Goal: Task Accomplishment & Management: Manage account settings

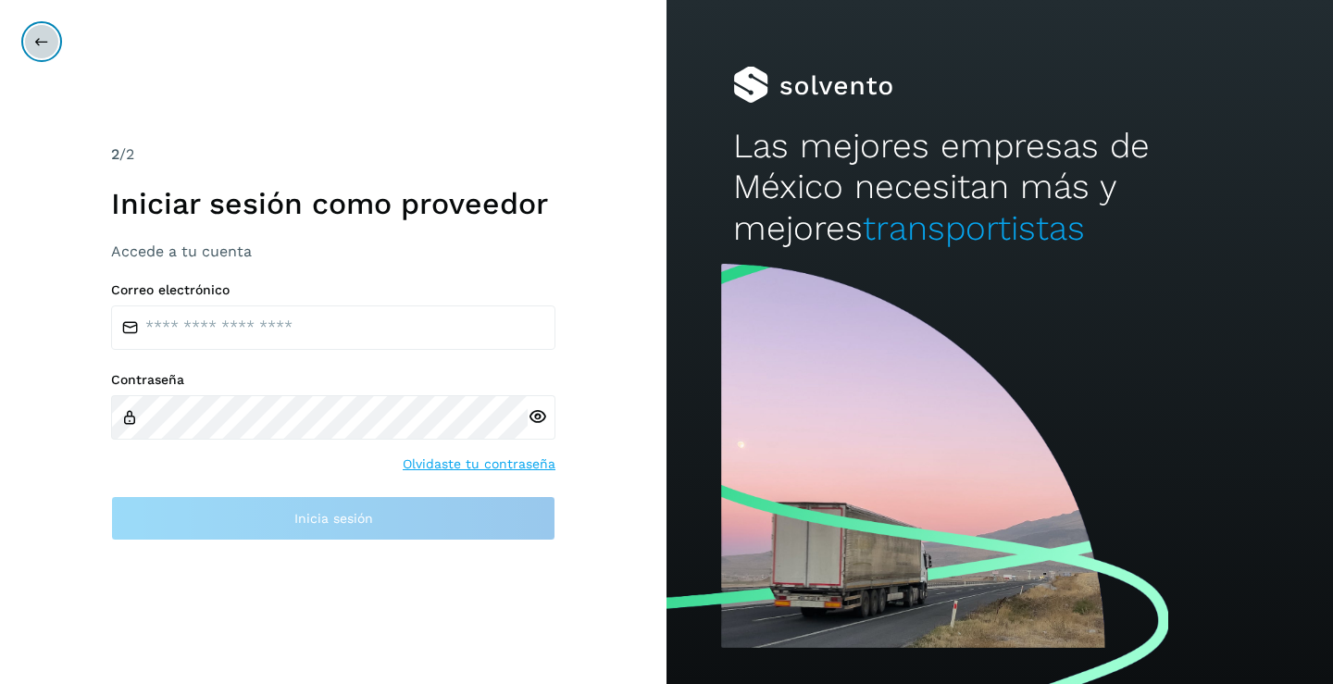
click at [49, 38] on button at bounding box center [41, 41] width 35 height 35
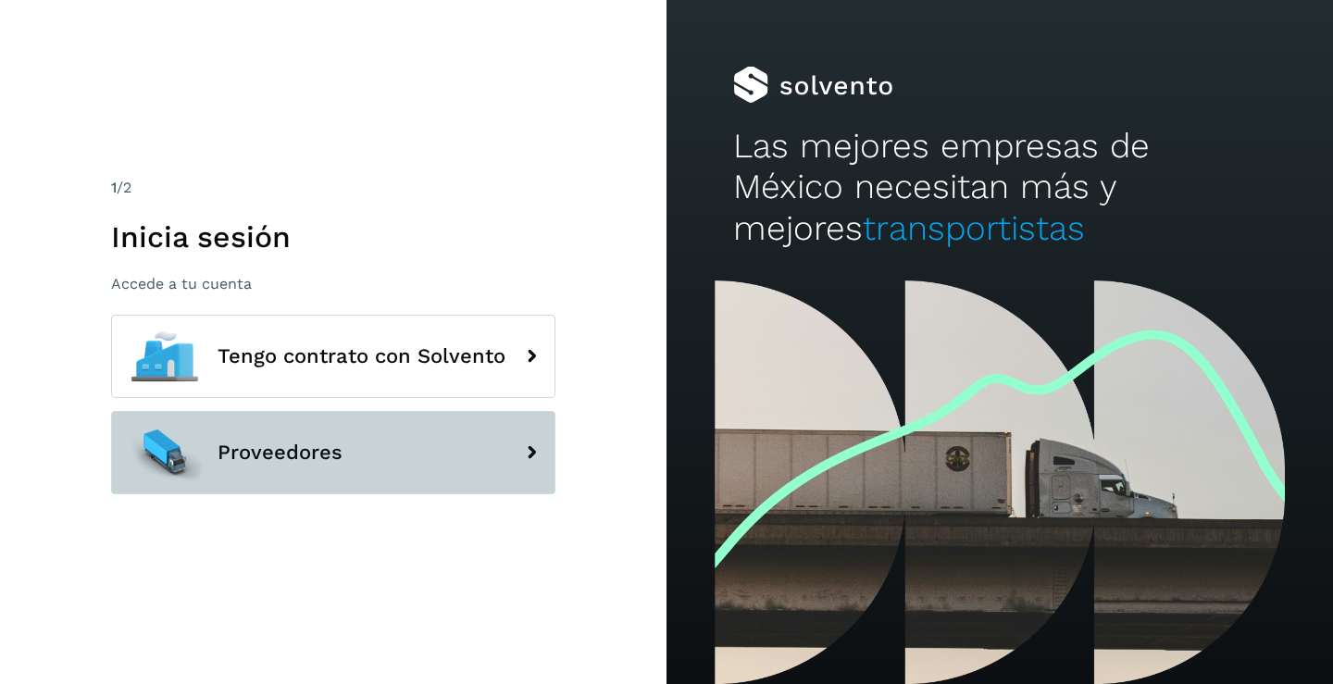
click at [525, 462] on icon at bounding box center [531, 452] width 37 height 37
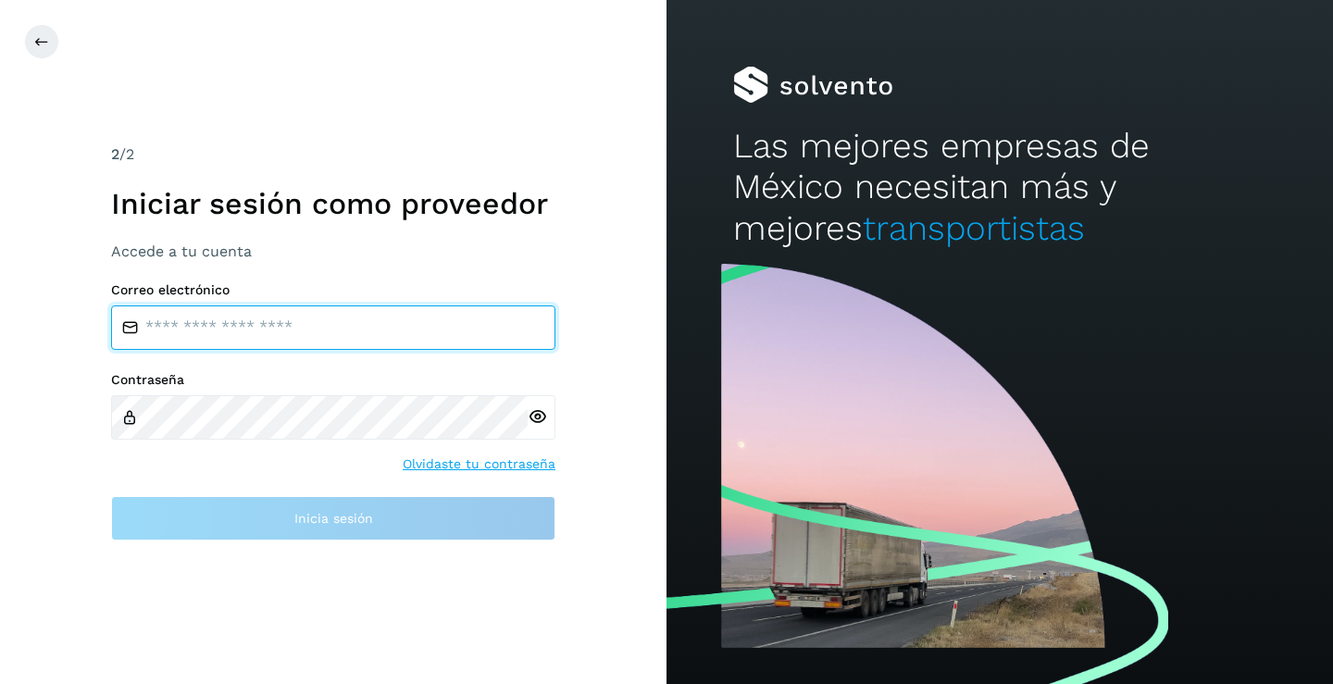
click at [215, 319] on input "email" at bounding box center [333, 327] width 444 height 44
type input "**********"
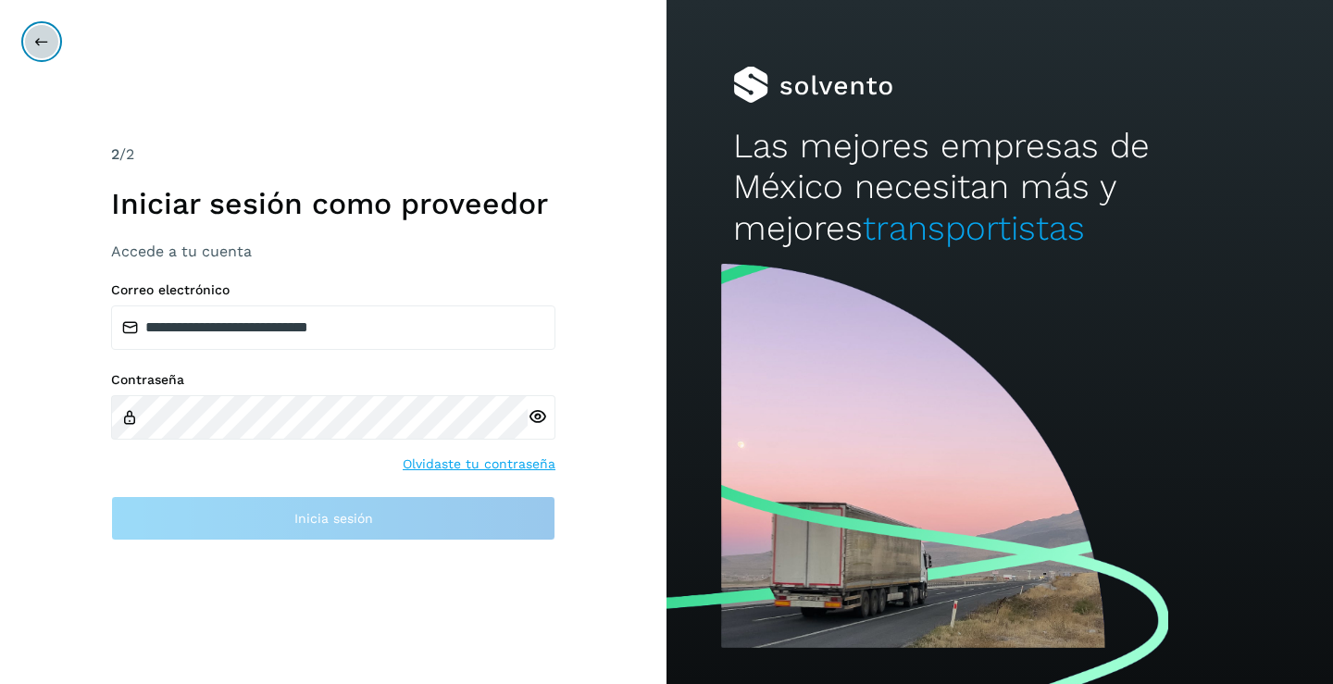
click at [37, 38] on icon at bounding box center [41, 41] width 15 height 15
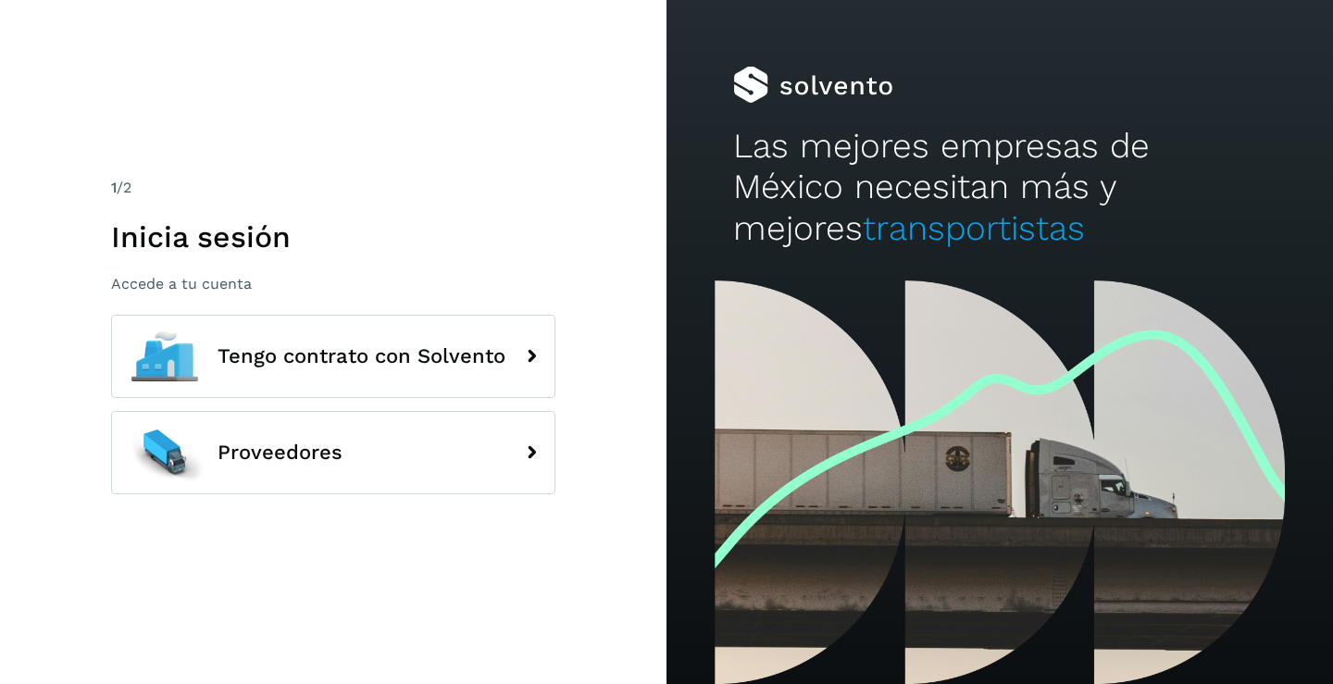
click at [37, 38] on div "1 /2 Inicia sesión Accede a tu cuenta Tengo contrato con Solvento Proveedores" at bounding box center [333, 342] width 666 height 684
click at [871, 346] on div at bounding box center [999, 481] width 666 height 403
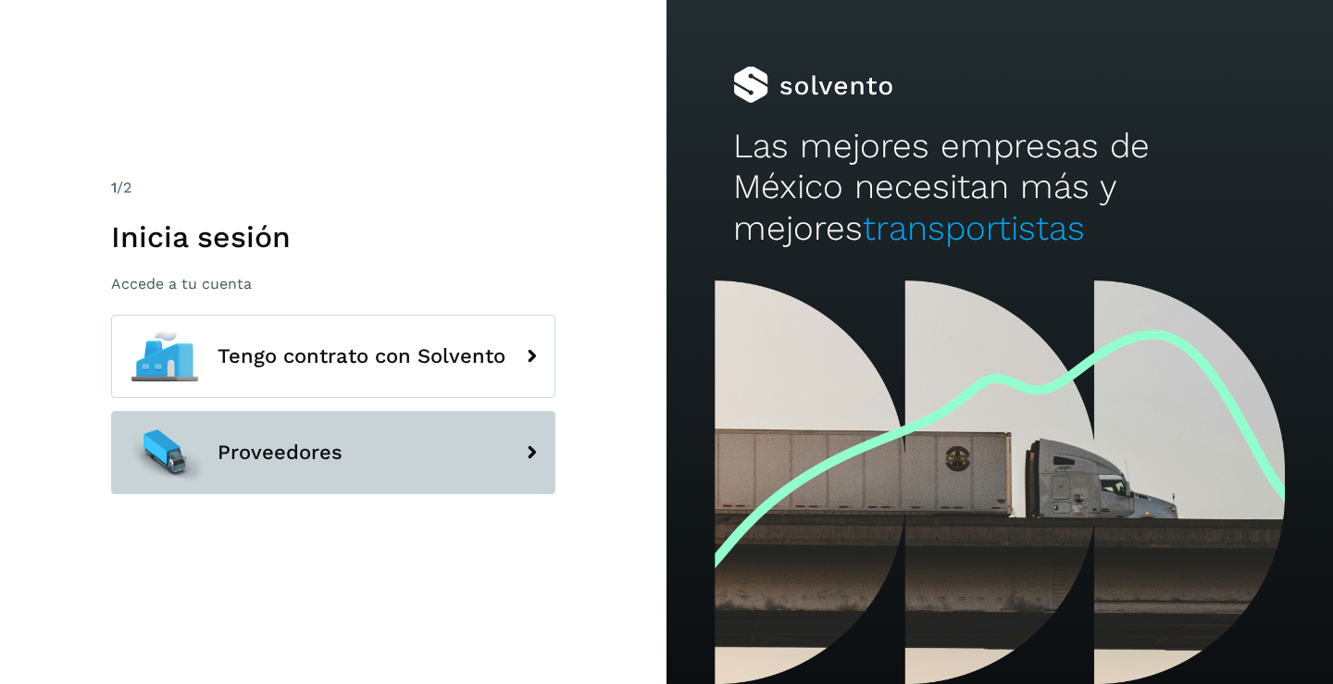
click at [527, 447] on icon at bounding box center [531, 452] width 37 height 37
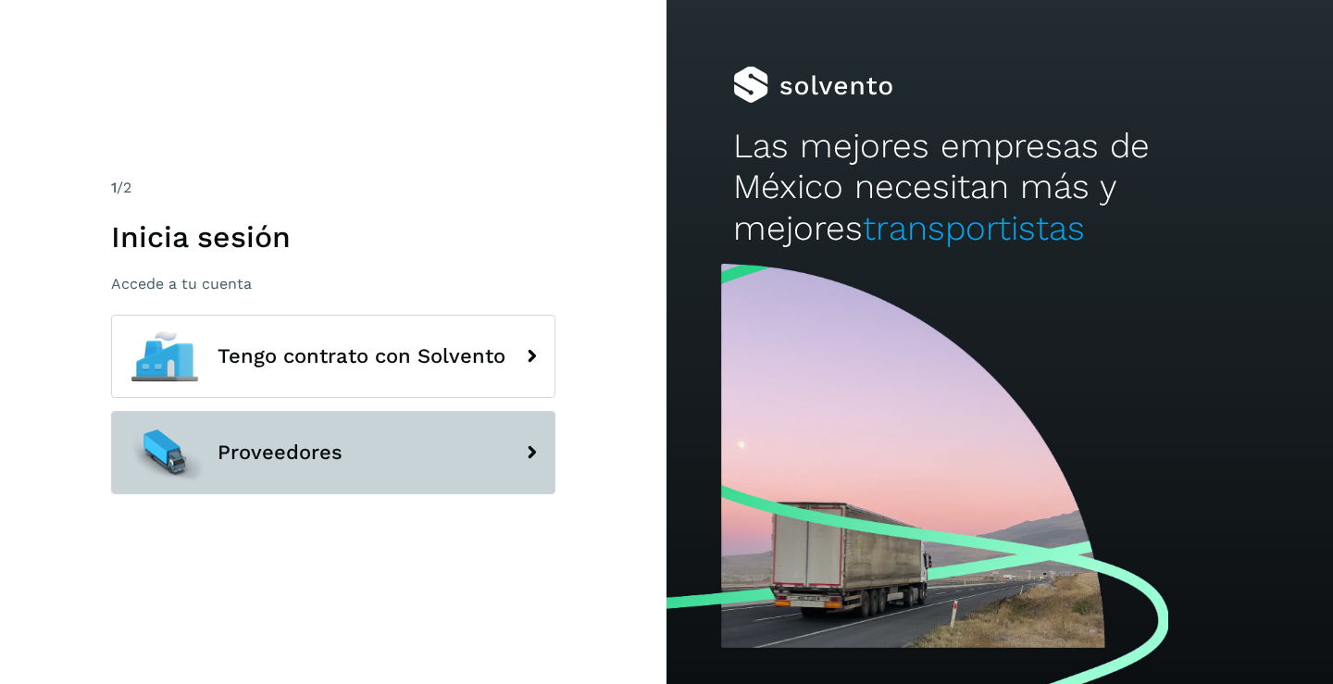
click at [527, 447] on icon at bounding box center [531, 452] width 37 height 37
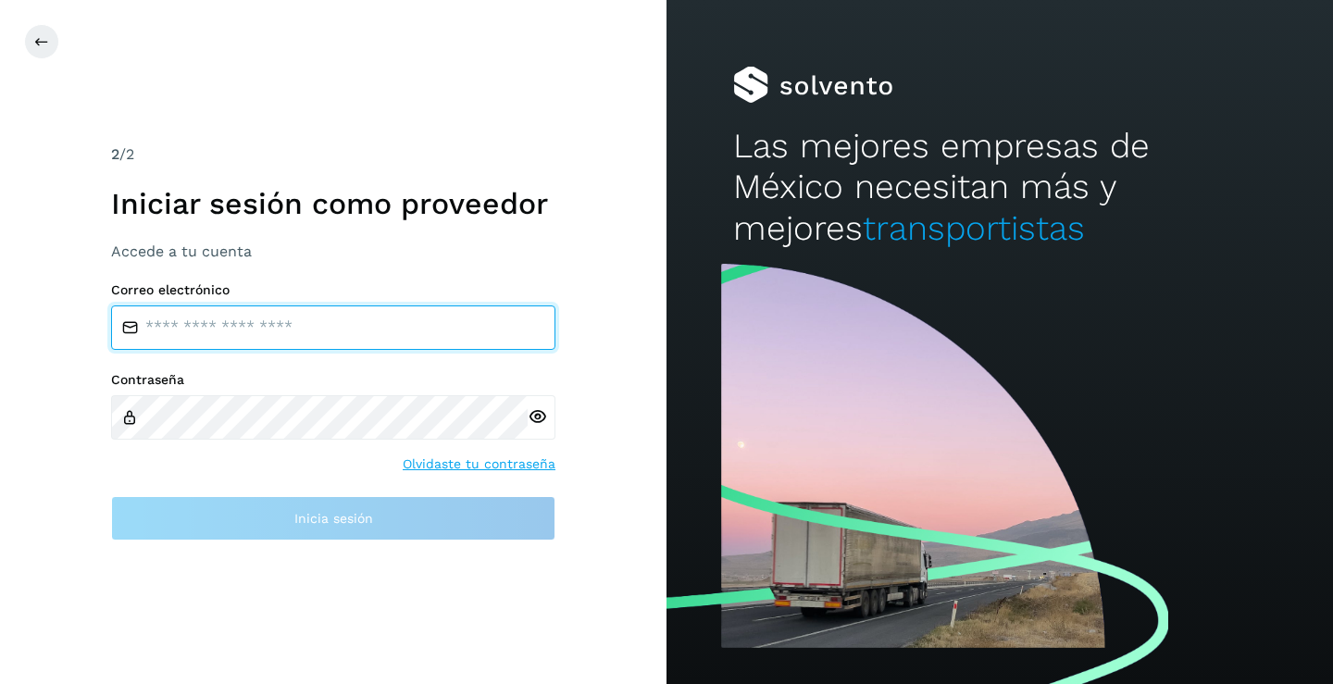
click at [254, 318] on input "email" at bounding box center [333, 327] width 444 height 44
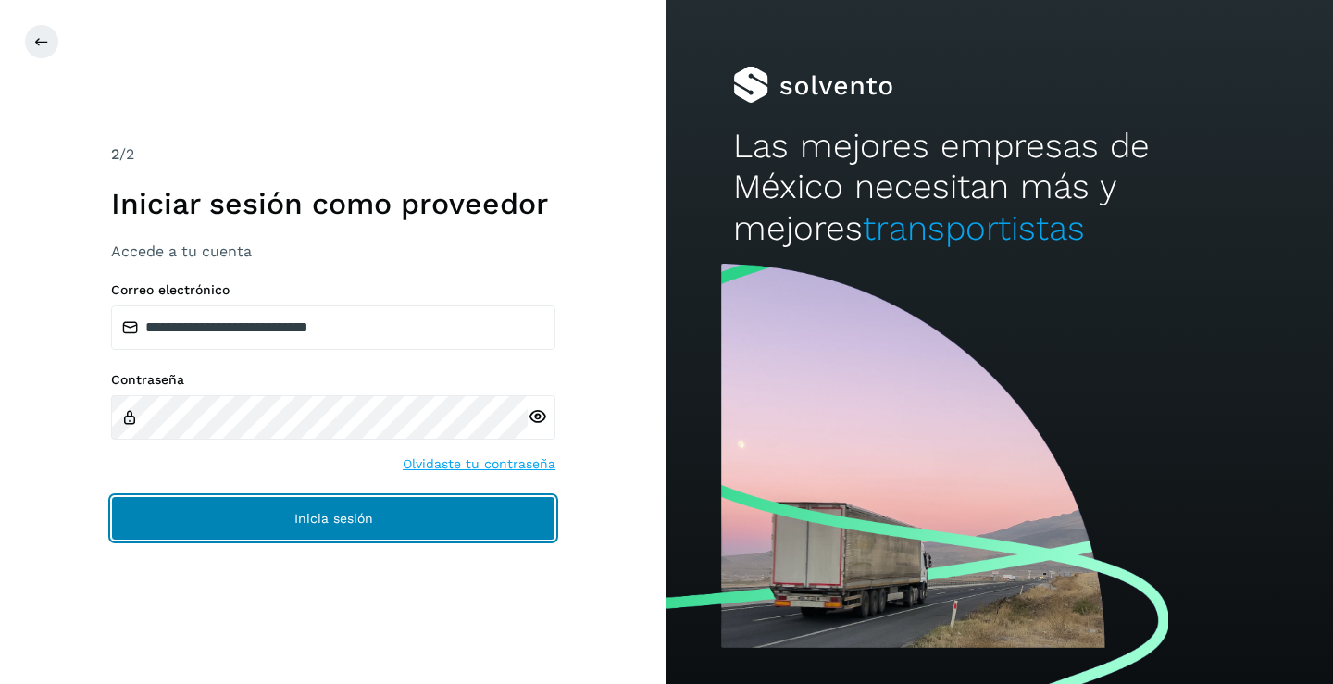
click at [377, 512] on button "Inicia sesión" at bounding box center [333, 518] width 444 height 44
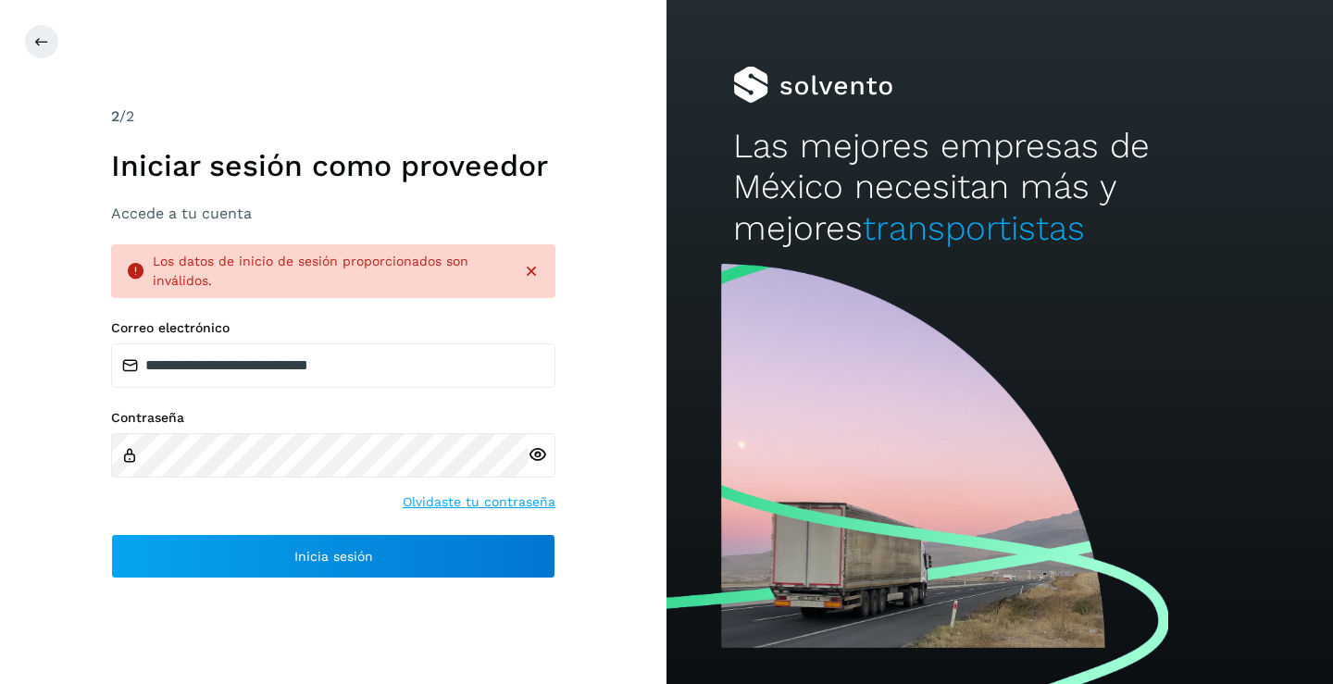
click at [533, 270] on icon at bounding box center [531, 271] width 19 height 19
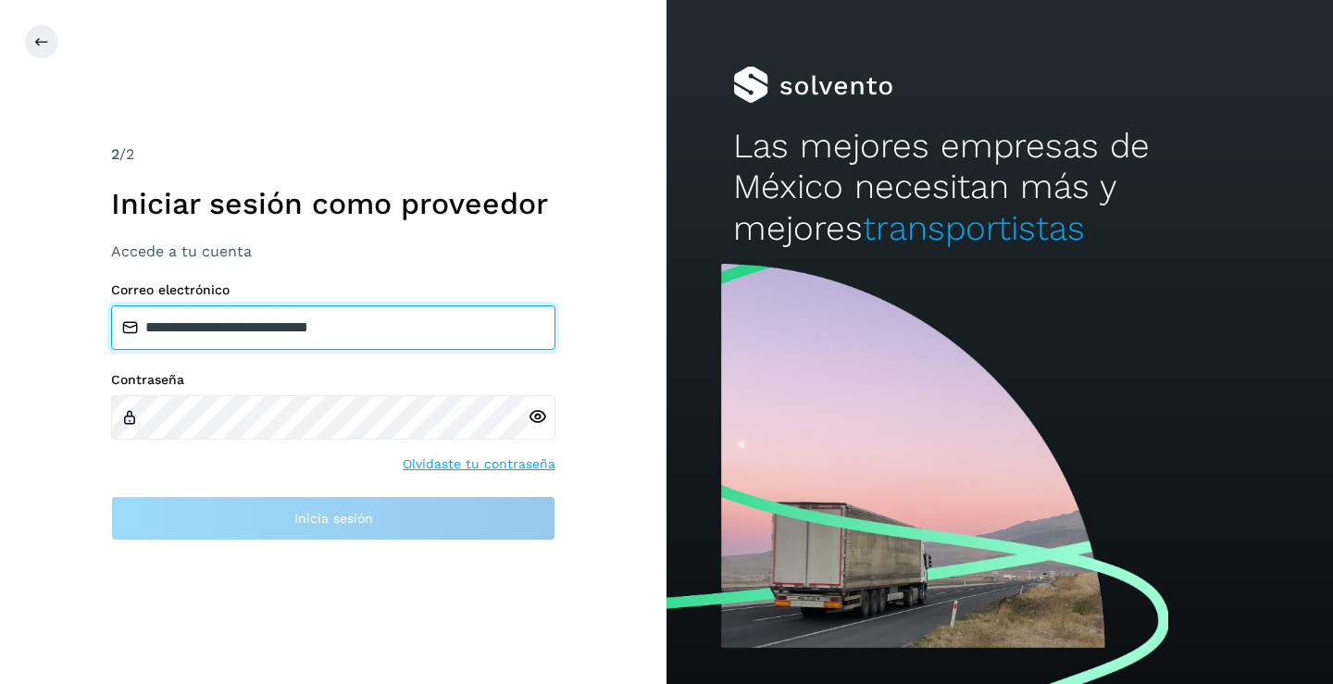
click at [413, 326] on input "**********" at bounding box center [333, 327] width 444 height 44
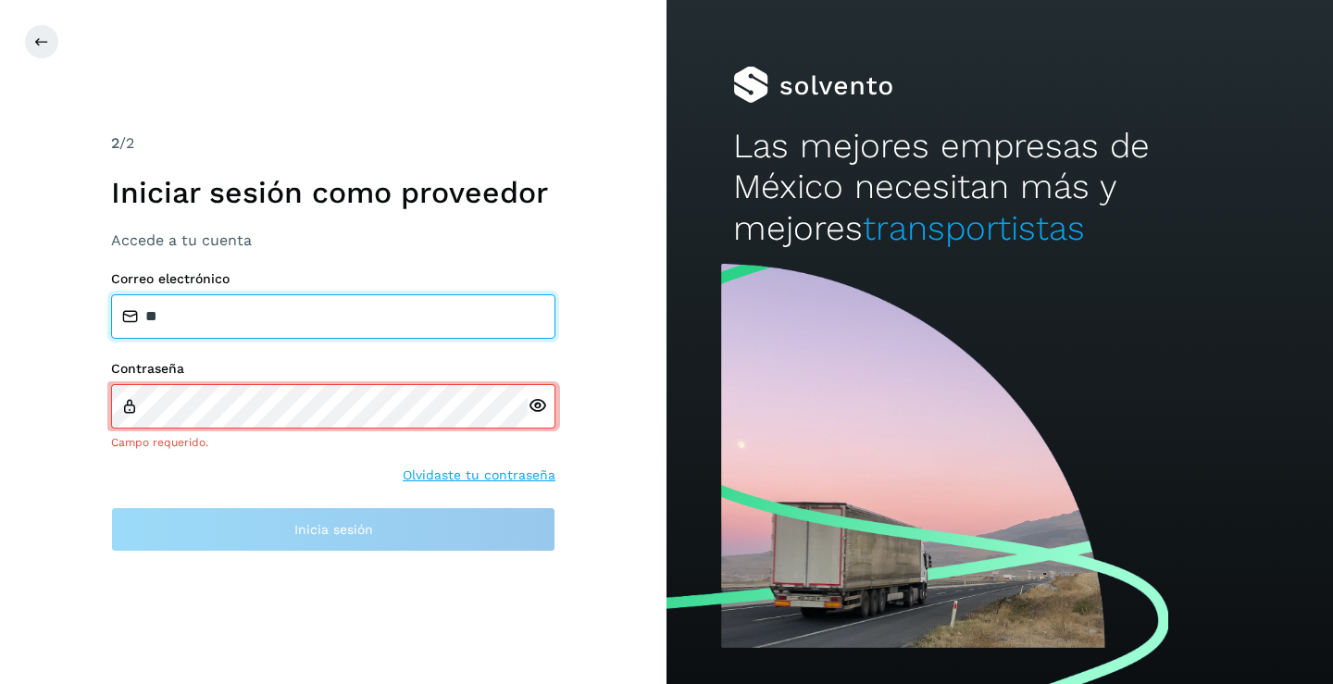
type input "*"
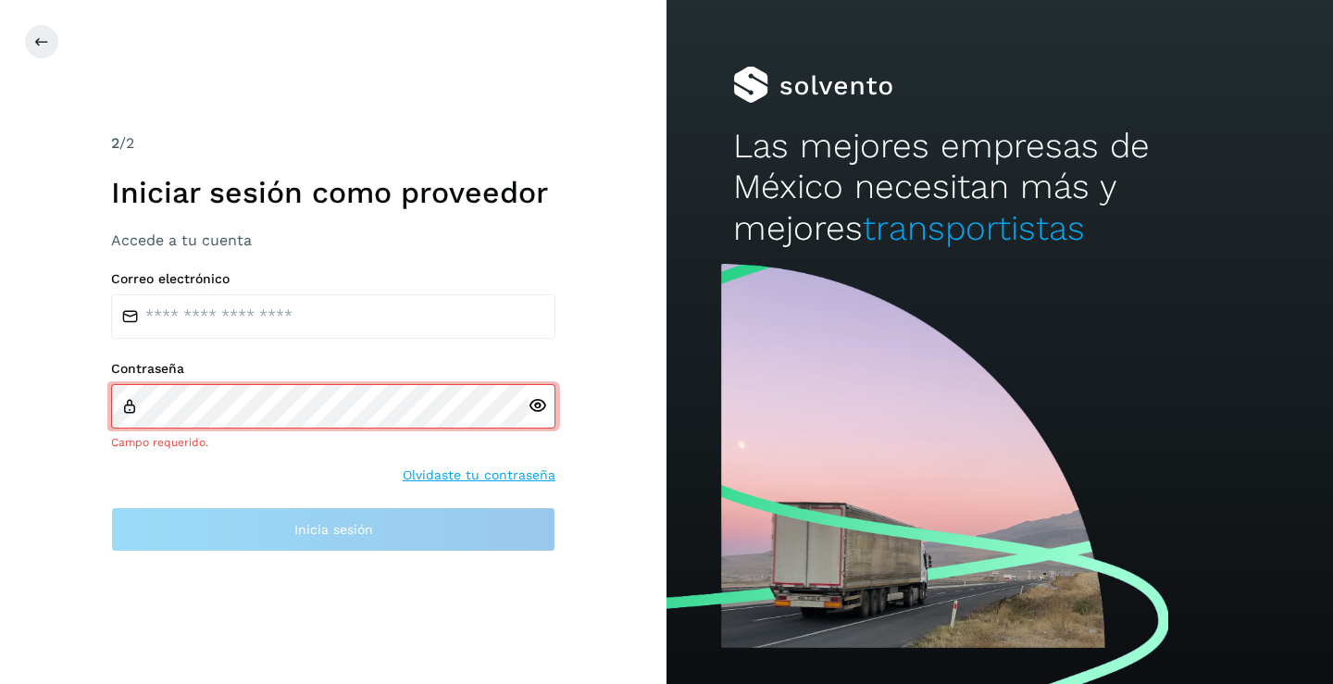
click at [22, 35] on div "2 /2 Iniciar sesión como proveedor Accede a tu cuenta Correo electrónico Contra…" at bounding box center [333, 342] width 666 height 684
click at [22, 35] on div "2 /2 Iniciar sesión como proveedor Accede a tu cuenta Correo electrónico Campo …" at bounding box center [333, 342] width 666 height 684
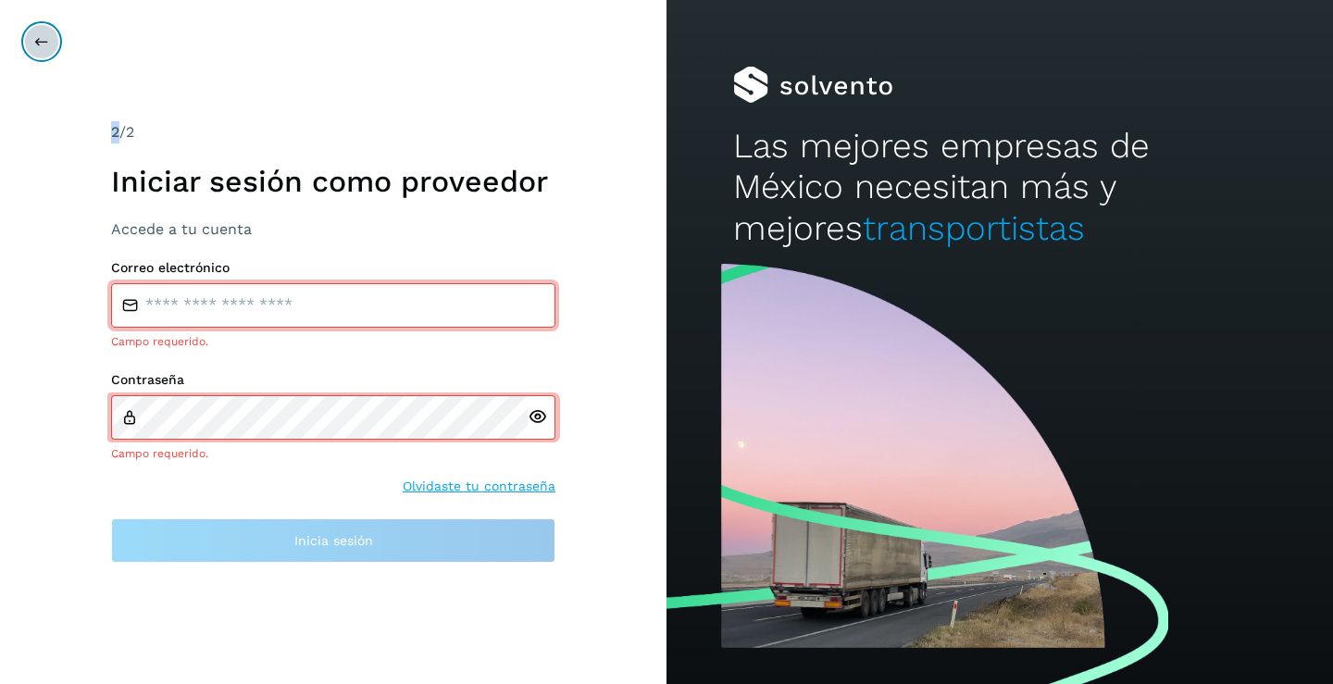
click at [29, 43] on button at bounding box center [41, 41] width 35 height 35
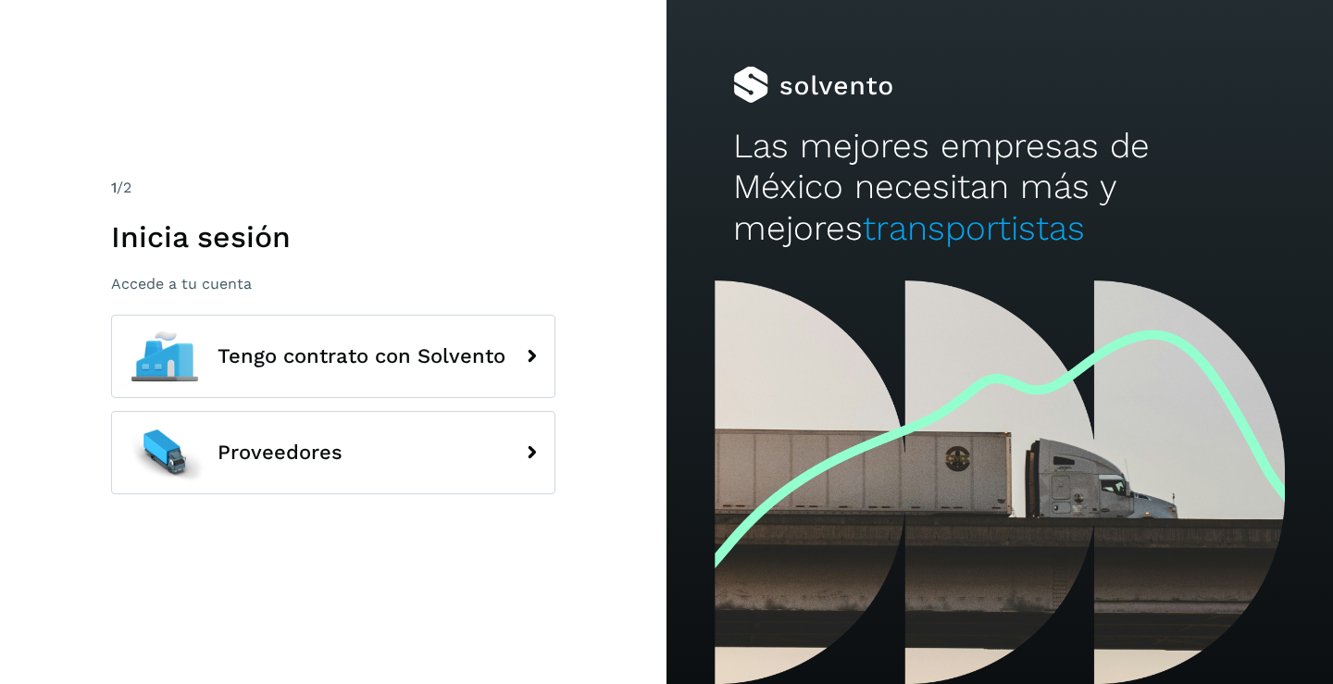
click at [165, 279] on p "Accede a tu cuenta" at bounding box center [333, 284] width 444 height 18
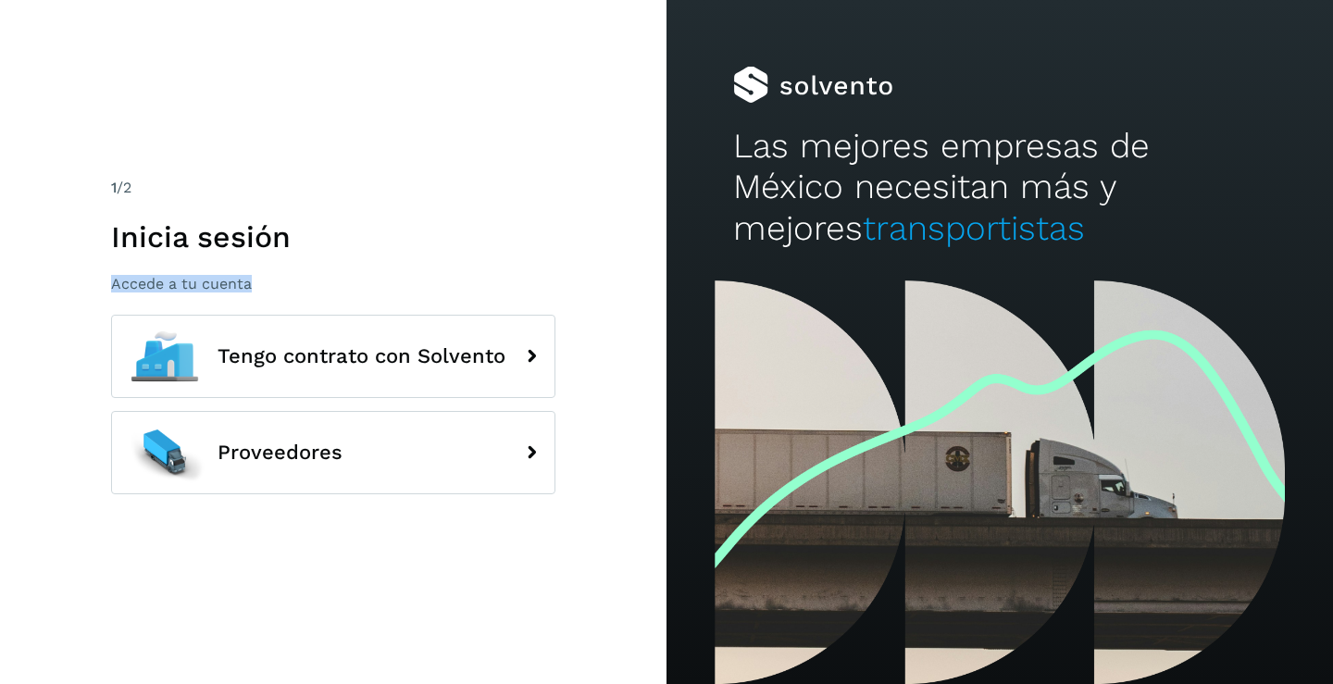
click at [165, 279] on p "Accede a tu cuenta" at bounding box center [333, 284] width 444 height 18
click at [167, 279] on p "Accede a tu cuenta" at bounding box center [333, 284] width 444 height 18
drag, startPoint x: 554, startPoint y: 564, endPoint x: 560, endPoint y: 443, distance: 121.4
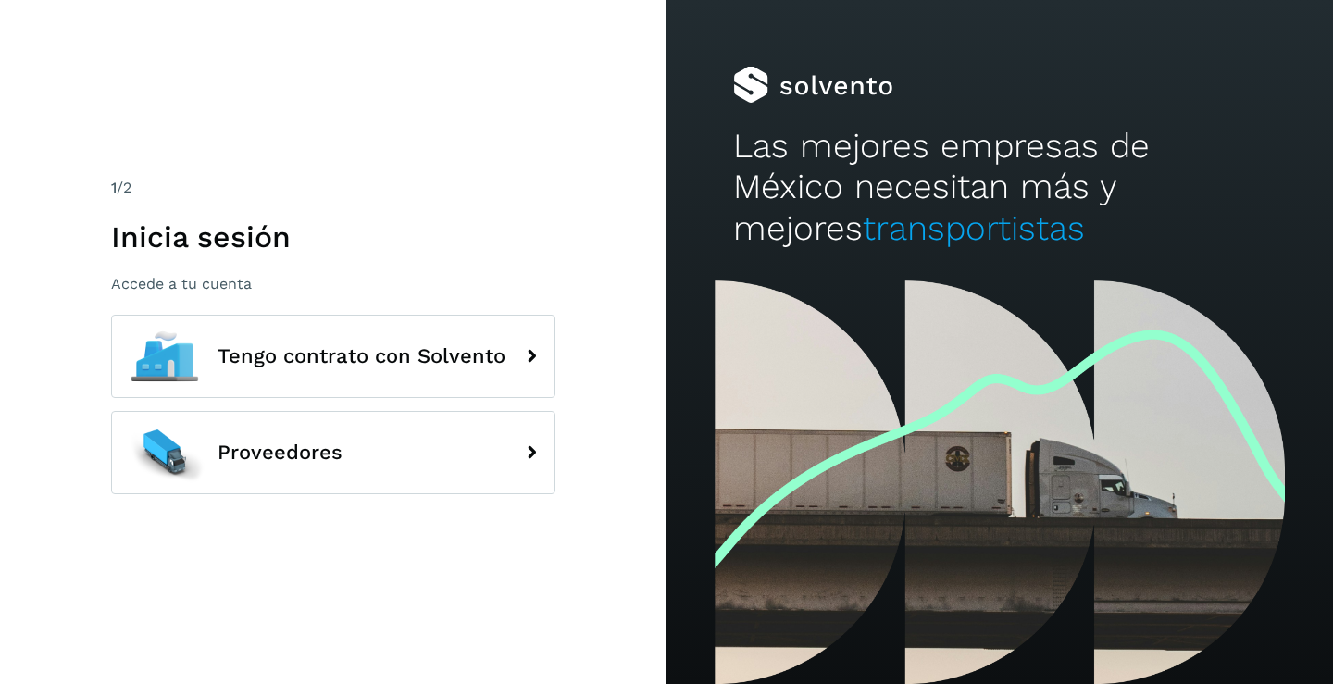
click at [560, 446] on div "1 /2 Inicia sesión Accede a tu cuenta Tengo contrato con Solvento Proveedores" at bounding box center [333, 342] width 666 height 684
drag, startPoint x: 560, startPoint y: 443, endPoint x: 581, endPoint y: 403, distance: 45.9
click at [563, 426] on div "1 /2 Inicia sesión Accede a tu cuenta Tengo contrato con Solvento Proveedores" at bounding box center [333, 342] width 666 height 684
click at [564, 419] on div "1 /2 Inicia sesión Accede a tu cuenta Tengo contrato con Solvento Proveedores" at bounding box center [333, 342] width 666 height 684
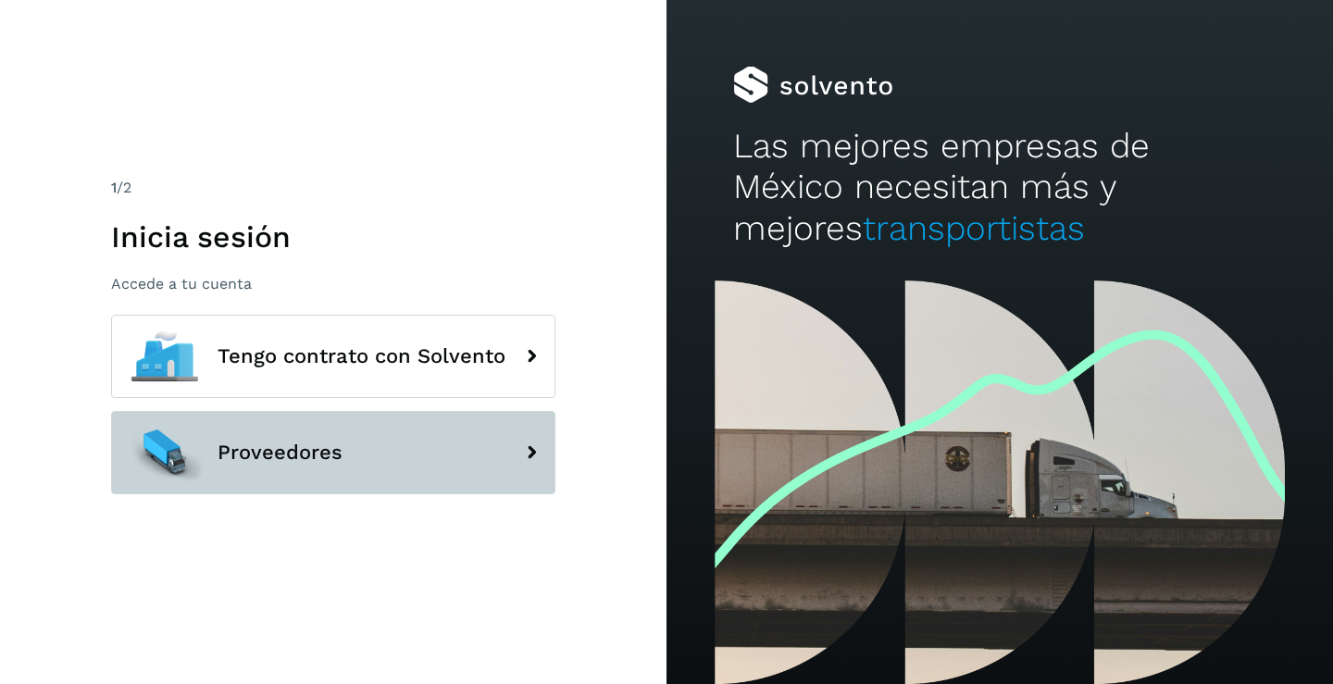
click at [353, 468] on button "Proveedores" at bounding box center [333, 452] width 444 height 83
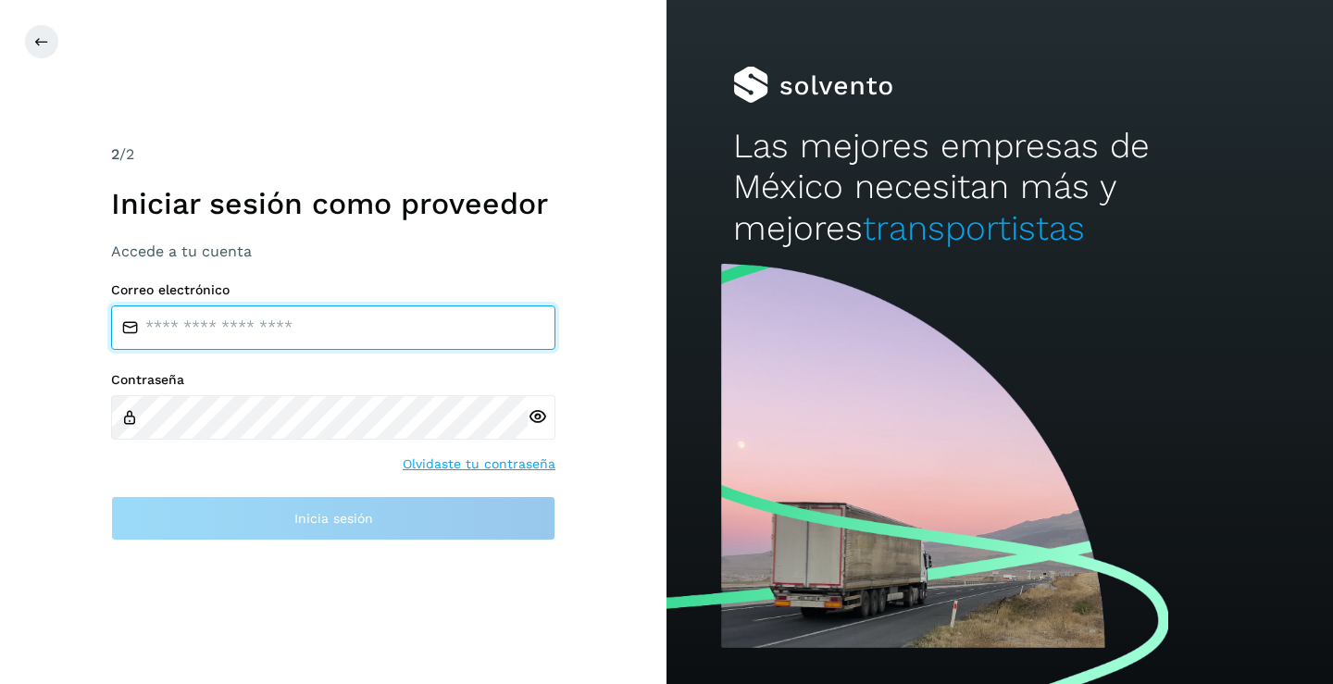
click at [170, 320] on input "email" at bounding box center [333, 327] width 444 height 44
type input "**********"
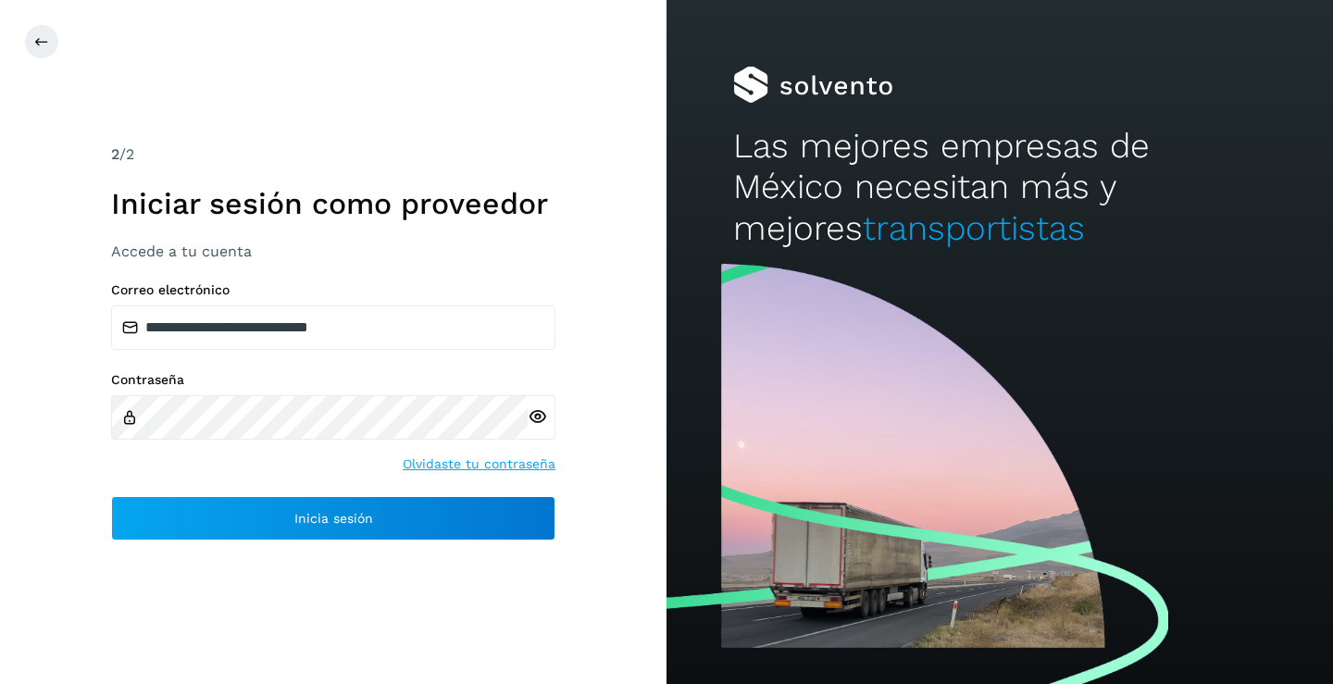
click at [539, 415] on icon at bounding box center [536, 416] width 19 height 19
click at [538, 414] on icon at bounding box center [536, 416] width 19 height 19
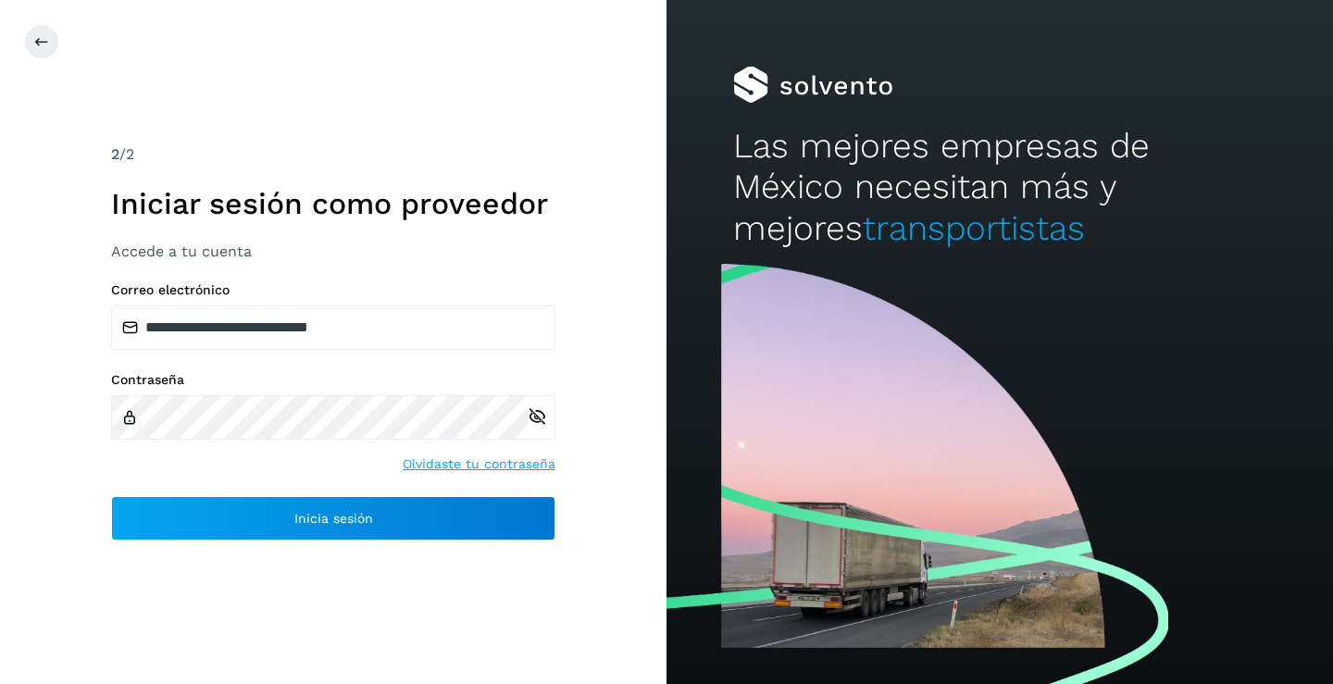
click at [538, 414] on icon at bounding box center [536, 416] width 19 height 19
click at [531, 418] on icon at bounding box center [536, 416] width 19 height 19
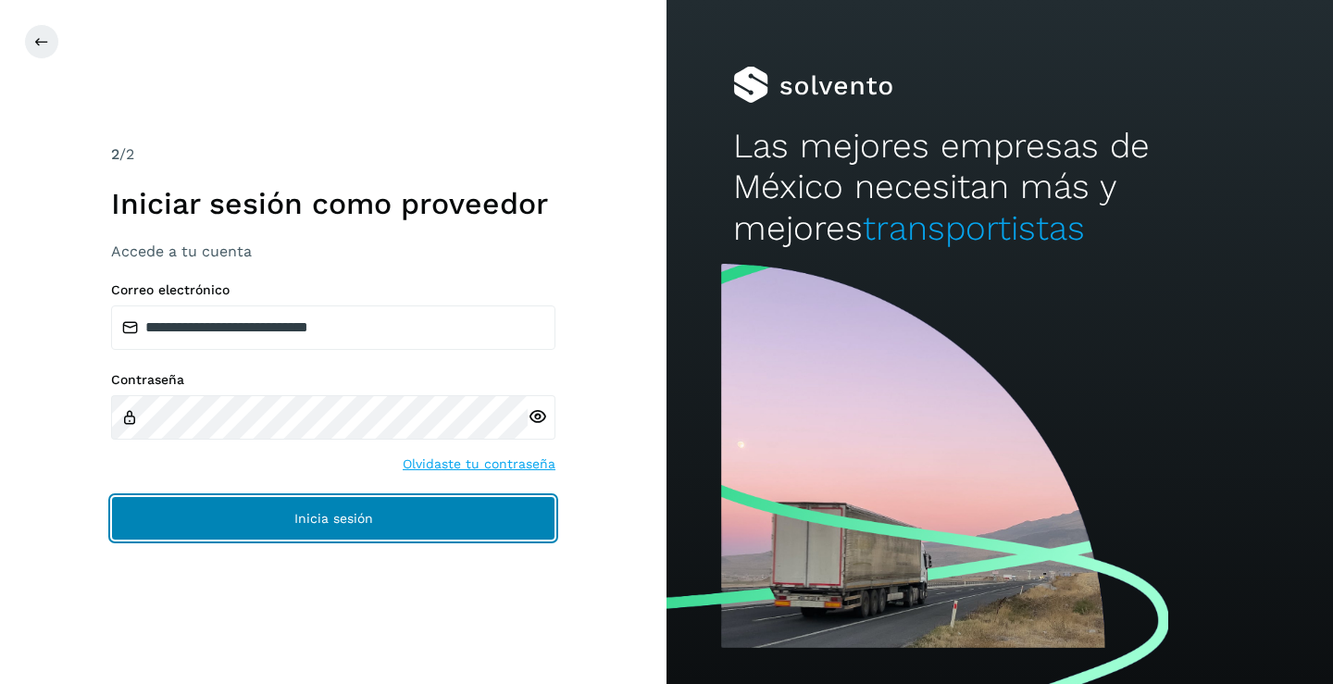
click at [365, 524] on span "Inicia sesión" at bounding box center [333, 518] width 79 height 13
